Goal: Task Accomplishment & Management: Manage account settings

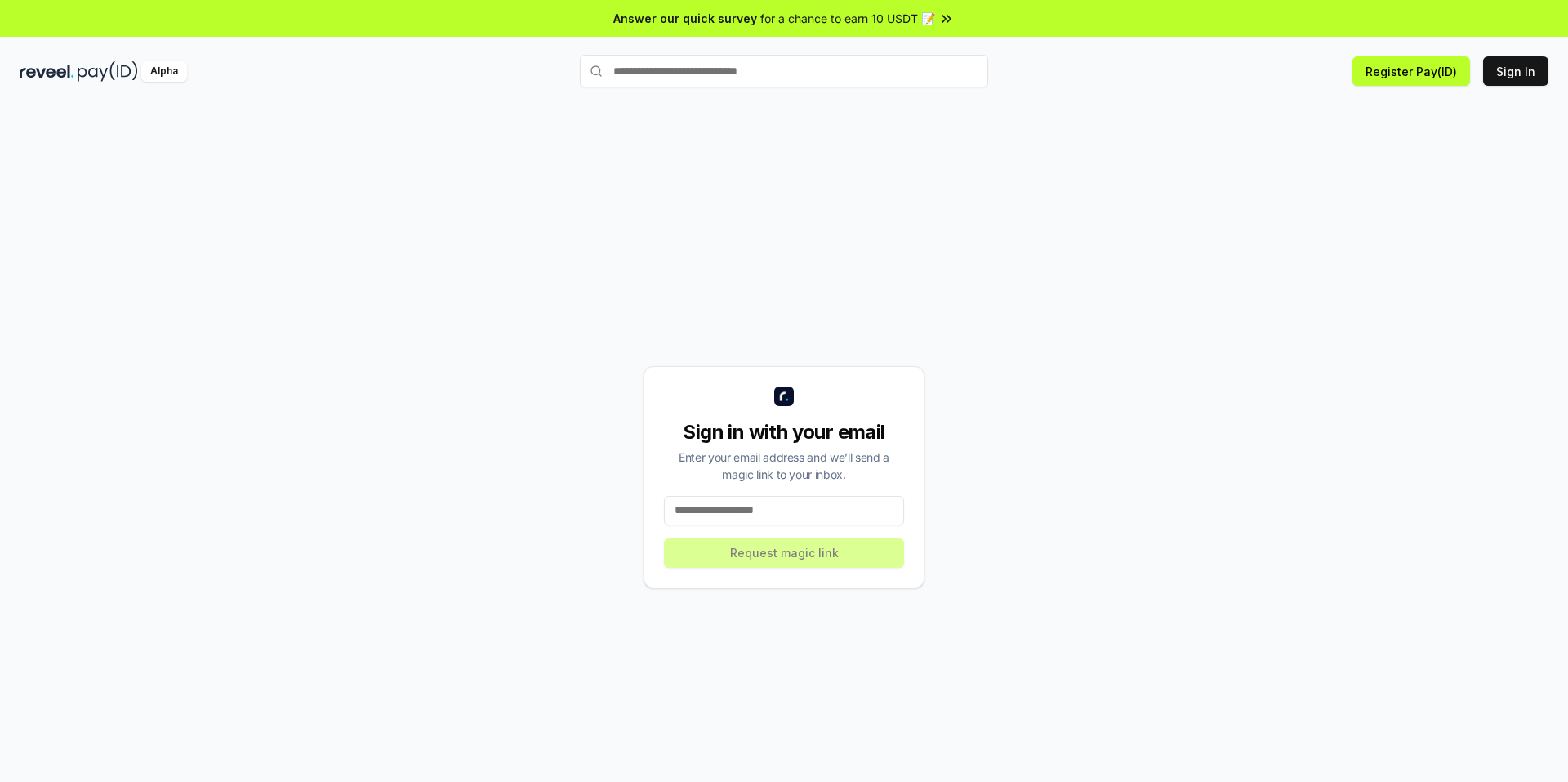
click at [785, 510] on input at bounding box center [784, 511] width 240 height 29
type input "**********"
click at [773, 565] on button "Request magic link" at bounding box center [784, 552] width 240 height 29
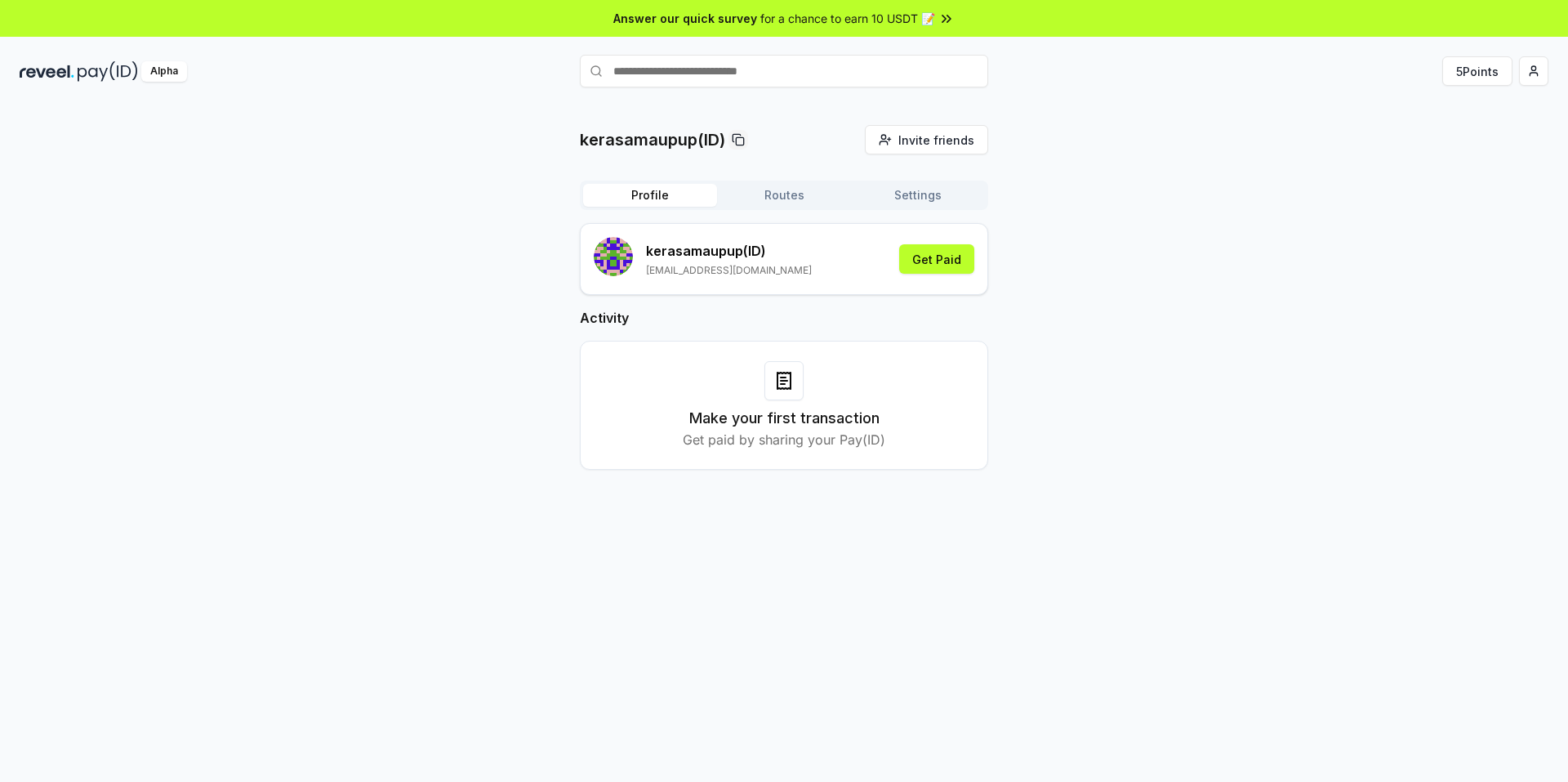
click at [813, 268] on div "kerasamaupup (ID) [EMAIL_ADDRESS][DOMAIN_NAME] Get Paid" at bounding box center [784, 259] width 380 height 44
click at [904, 269] on button "Get Paid" at bounding box center [936, 258] width 75 height 29
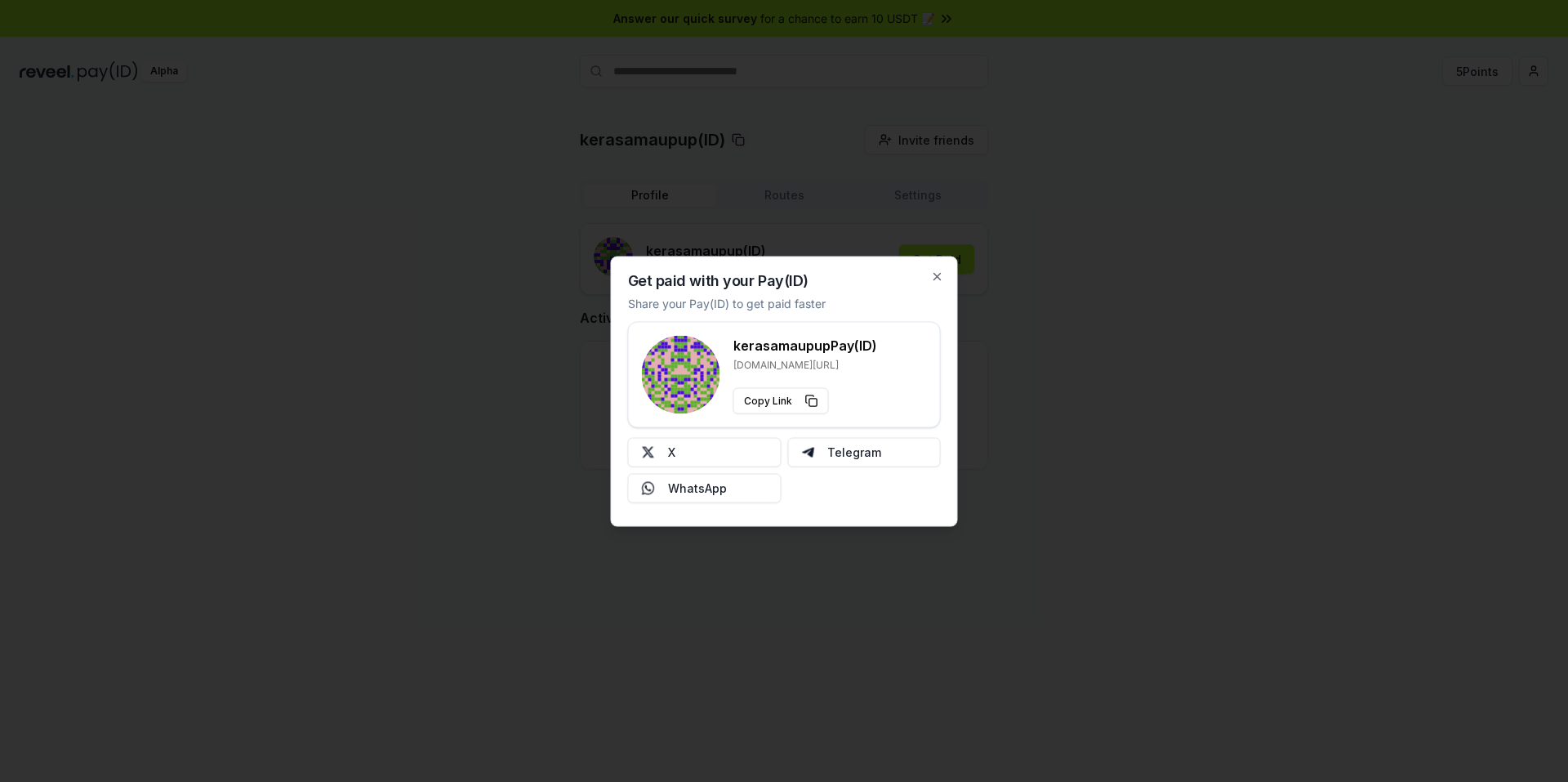
click at [1170, 391] on div at bounding box center [784, 391] width 1568 height 782
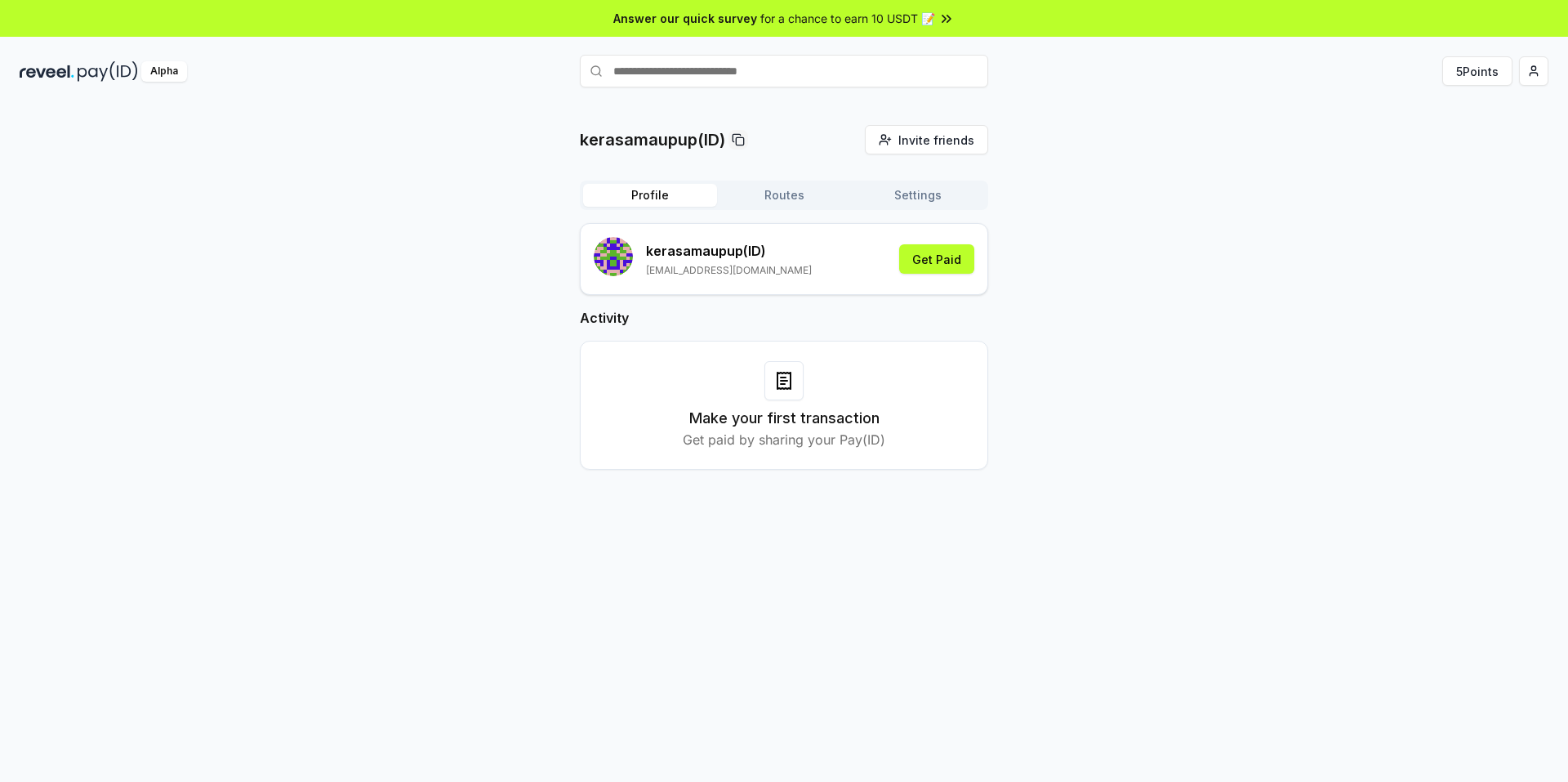
click at [663, 391] on div "Make your first transaction Get paid by sharing your Pay(ID)" at bounding box center [784, 405] width 367 height 88
click at [762, 186] on button "Routes" at bounding box center [784, 196] width 134 height 23
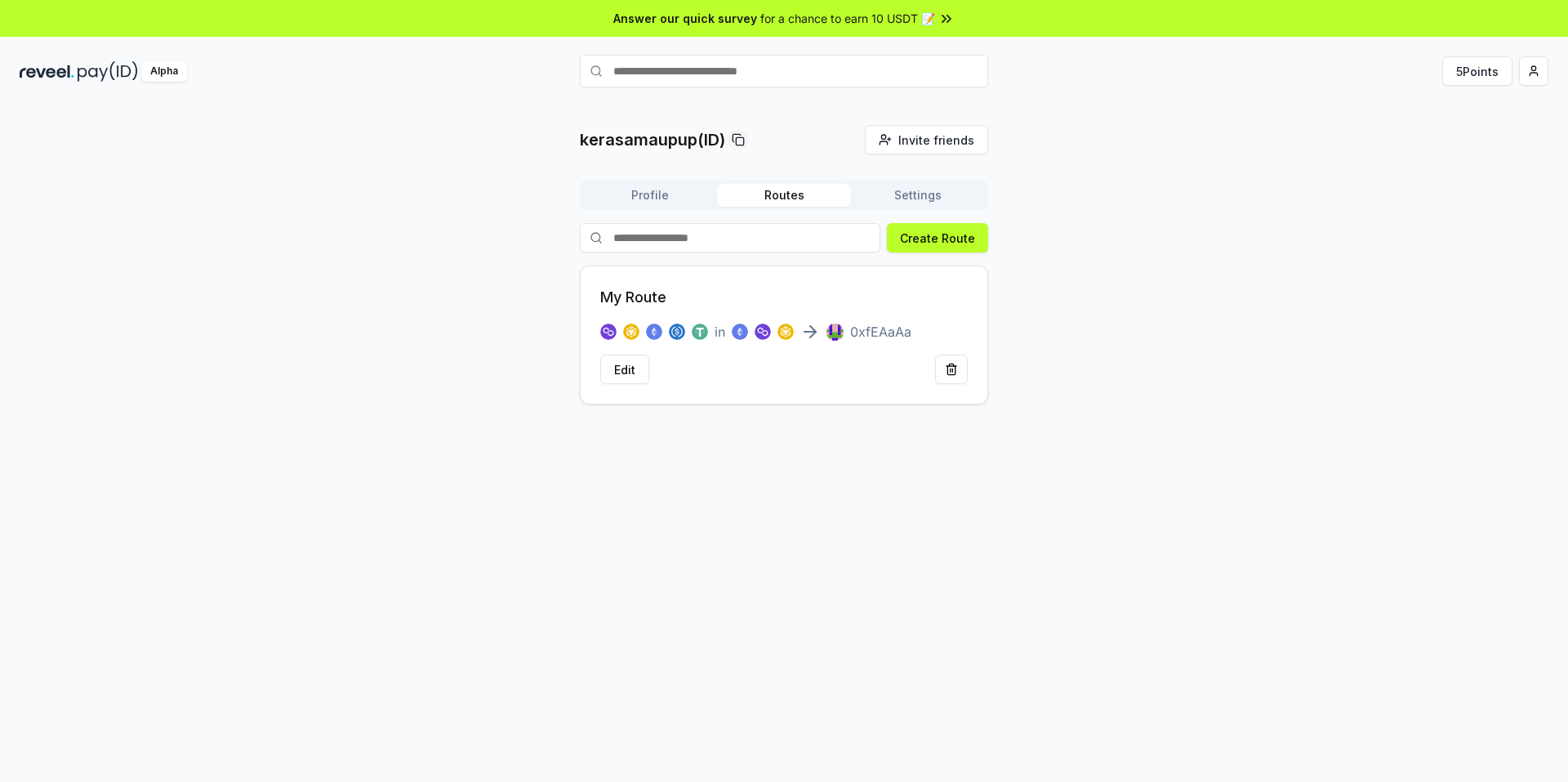
click at [900, 195] on button "Settings" at bounding box center [917, 196] width 134 height 23
click at [784, 200] on button "Routes" at bounding box center [784, 196] width 134 height 23
click at [691, 189] on button "Profile" at bounding box center [650, 196] width 134 height 23
